Goal: Information Seeking & Learning: Learn about a topic

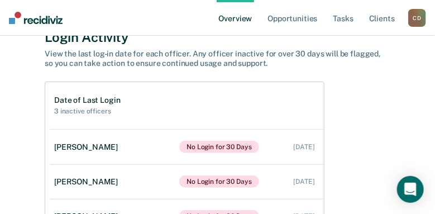
scroll to position [112, 0]
